Goal: Transaction & Acquisition: Obtain resource

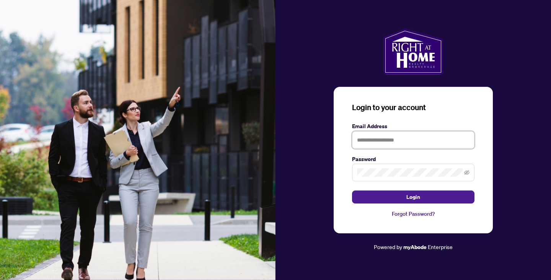
click at [381, 141] on input "text" at bounding box center [413, 140] width 122 height 18
type input "**********"
click at [381, 178] on span at bounding box center [413, 173] width 122 height 18
click at [352, 191] on button "Login" at bounding box center [413, 197] width 122 height 13
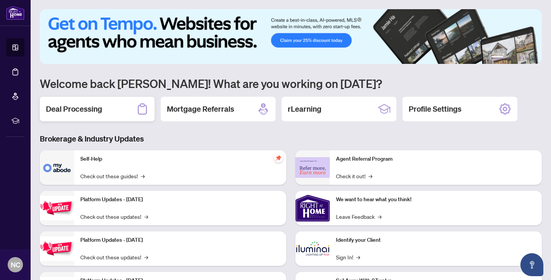
click at [90, 108] on h2 "Deal Processing" at bounding box center [74, 109] width 56 height 11
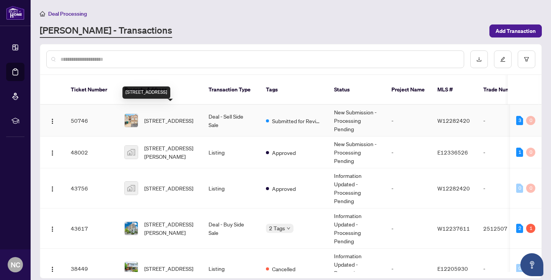
click at [182, 116] on span "[STREET_ADDRESS]" at bounding box center [168, 120] width 49 height 8
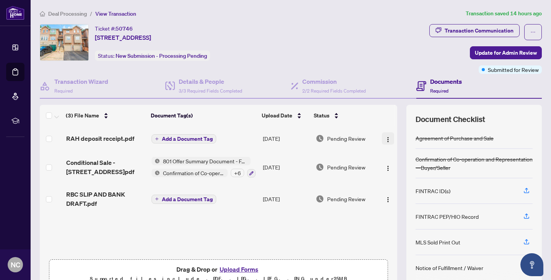
click at [386, 140] on img "button" at bounding box center [388, 140] width 6 height 6
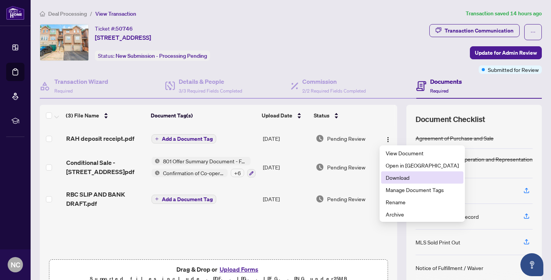
click at [395, 178] on span "Download" at bounding box center [422, 177] width 73 height 8
